Goal: Task Accomplishment & Management: Use online tool/utility

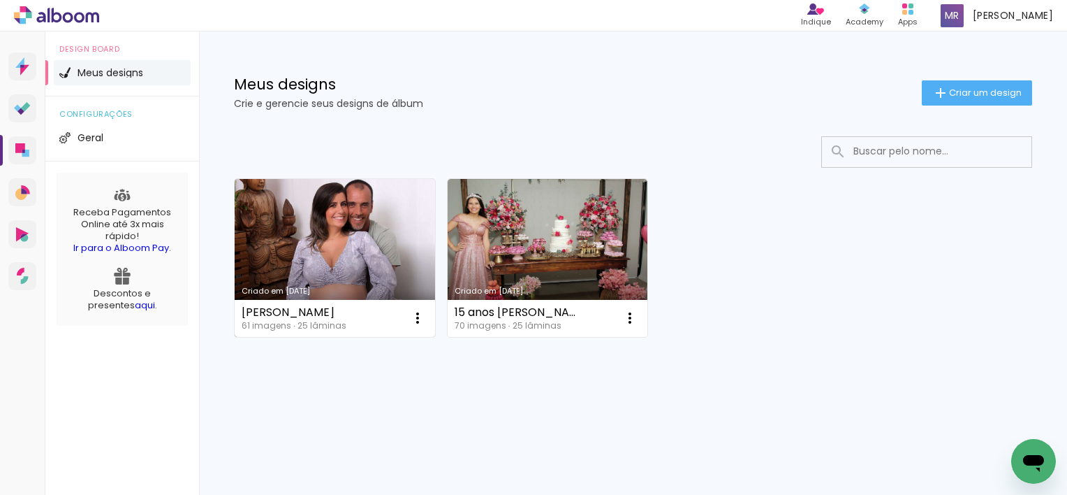
click at [332, 257] on link "Criado em [DATE]" at bounding box center [335, 258] width 200 height 158
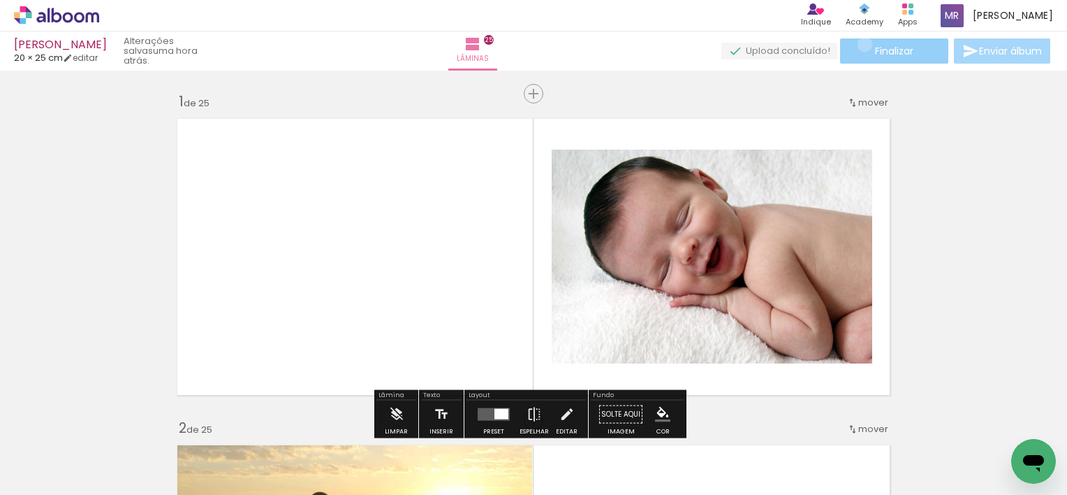
click at [860, 44] on paper-button "Finalizar" at bounding box center [894, 50] width 108 height 25
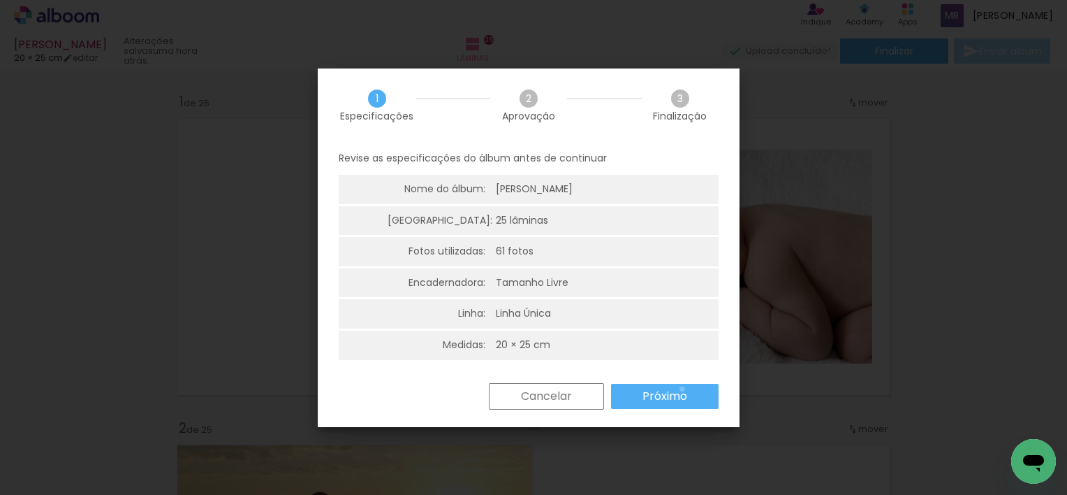
click at [0, 0] on slot "Próximo" at bounding box center [0, 0] width 0 height 0
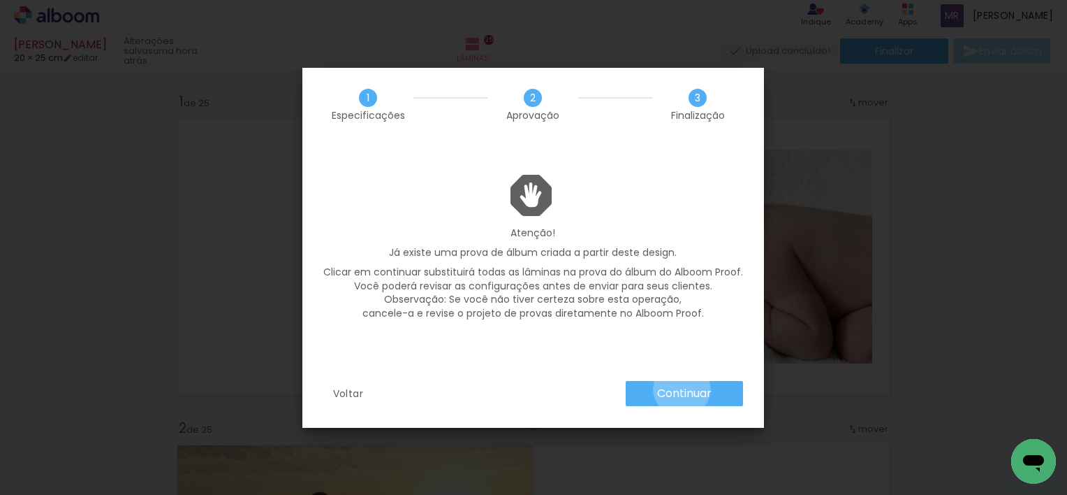
click at [0, 0] on slot "Continuar" at bounding box center [0, 0] width 0 height 0
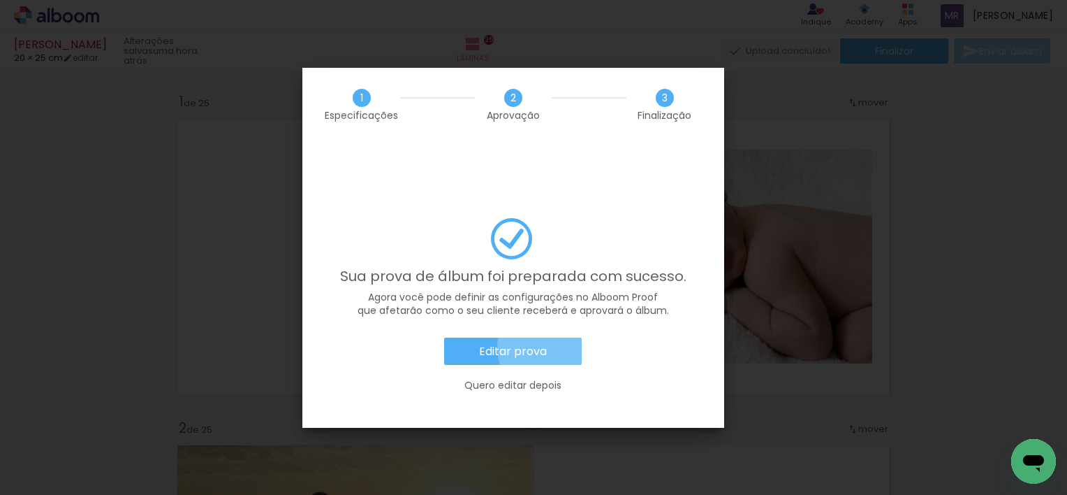
click at [0, 0] on paper-button "Editar prova" at bounding box center [0, 0] width 0 height 0
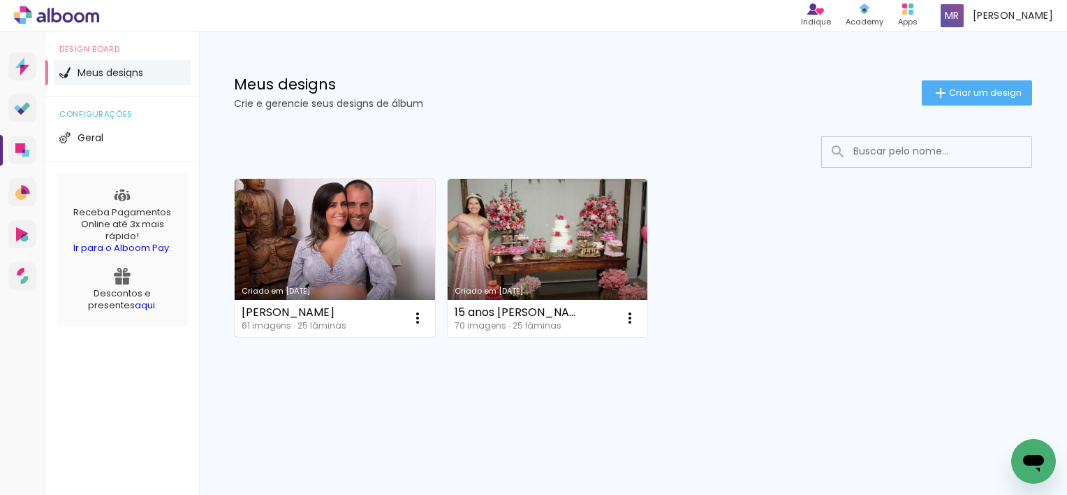
click at [329, 224] on link "Criado em [DATE]" at bounding box center [335, 258] width 200 height 158
